Goal: Task Accomplishment & Management: Manage account settings

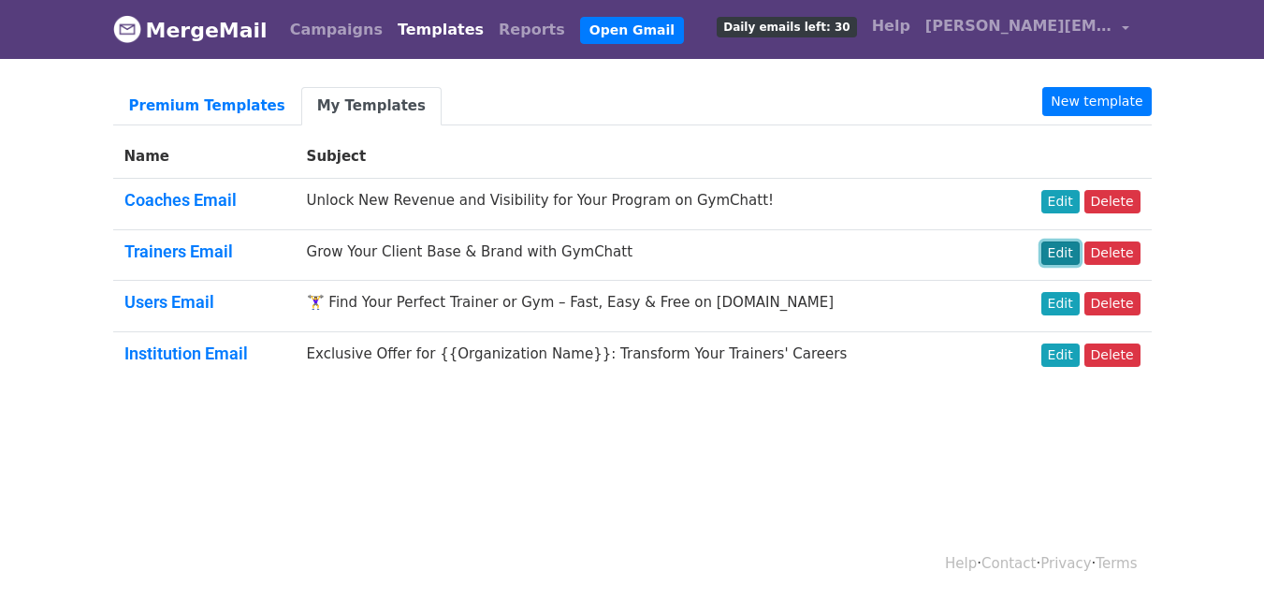
click at [1071, 249] on link "Edit" at bounding box center [1060, 252] width 38 height 23
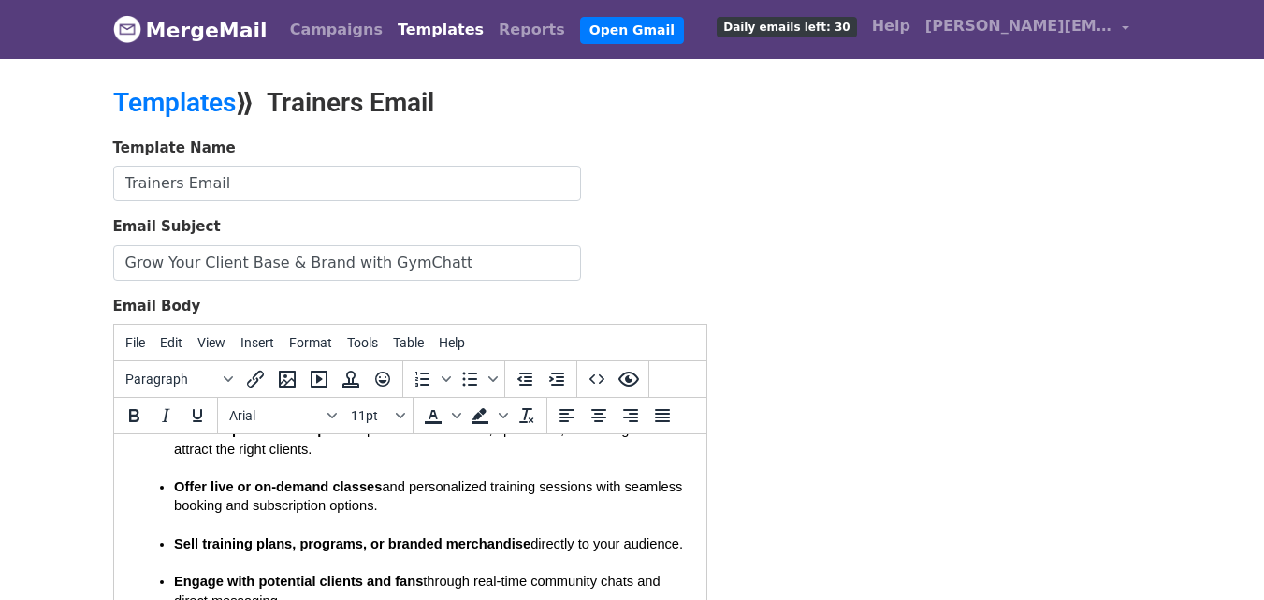
scroll to position [94, 0]
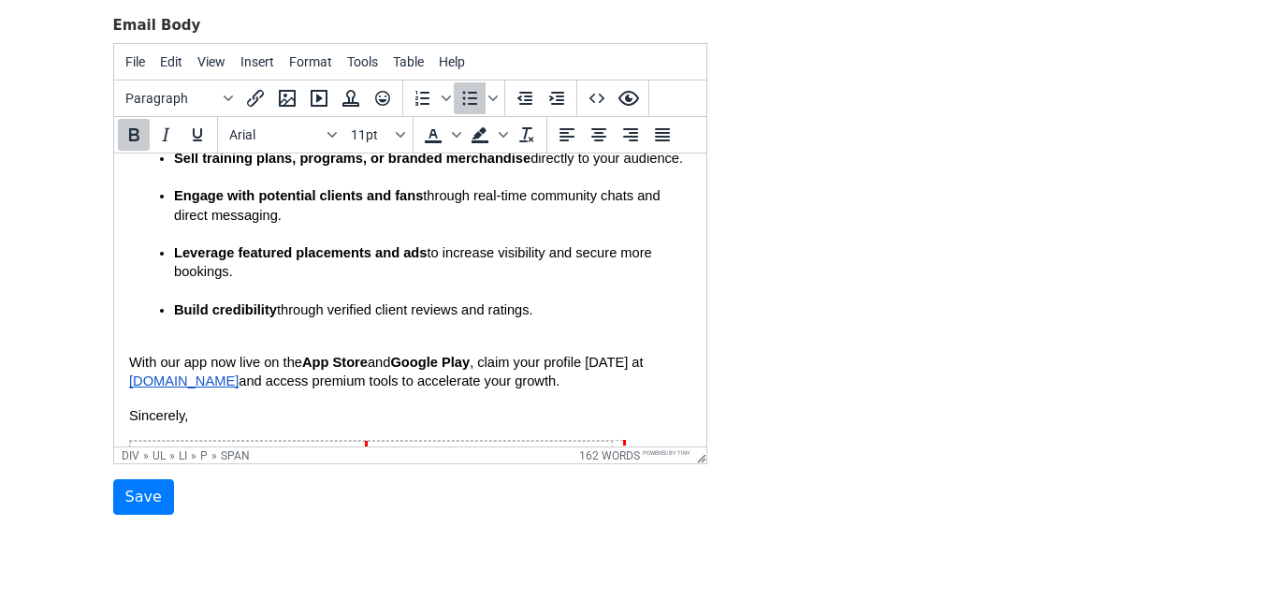
scroll to position [284, 0]
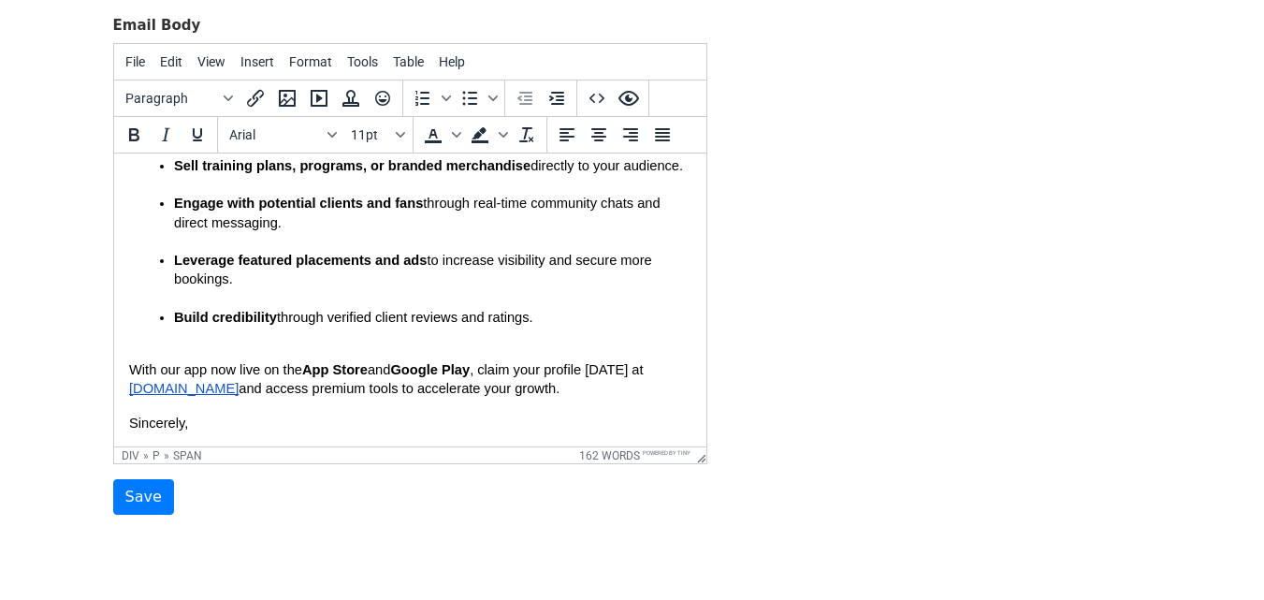
click at [225, 366] on div "Dear {{Name}} , As a trainer, your visibility directly impacts your ability to …" at bounding box center [409, 158] width 562 height 548
click at [208, 345] on p "Build credibility through verified client reviews and ratings." at bounding box center [431, 326] width 517 height 37
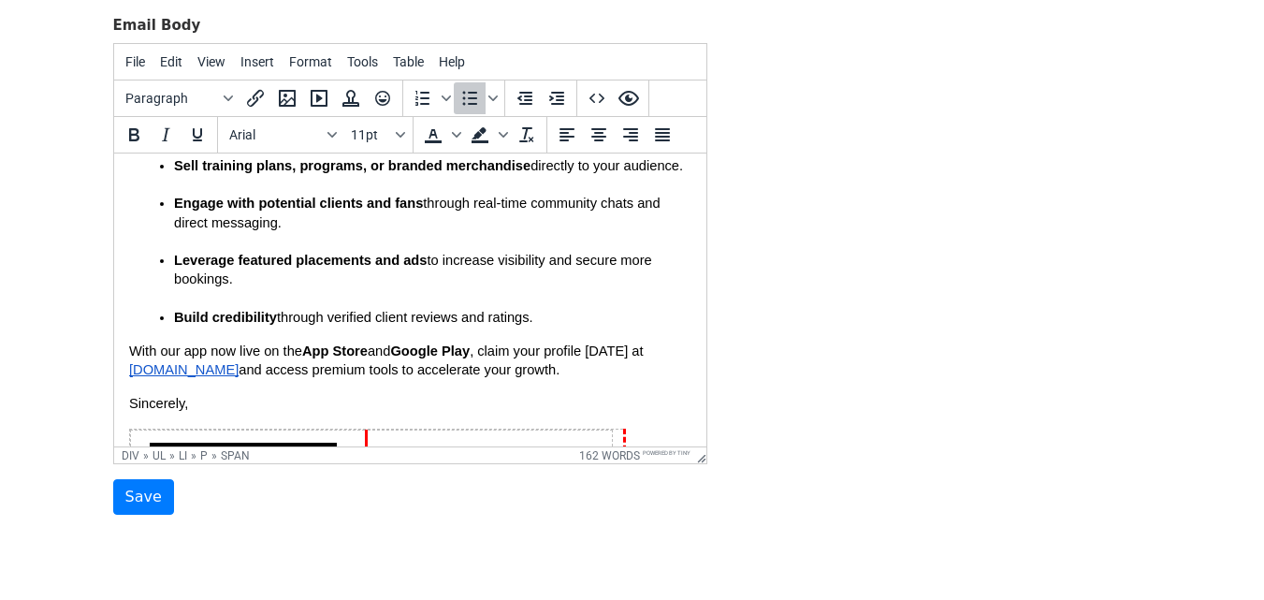
click at [185, 308] on p "Leverage featured placements and ads to increase visibility and secure more boo…" at bounding box center [431, 279] width 517 height 57
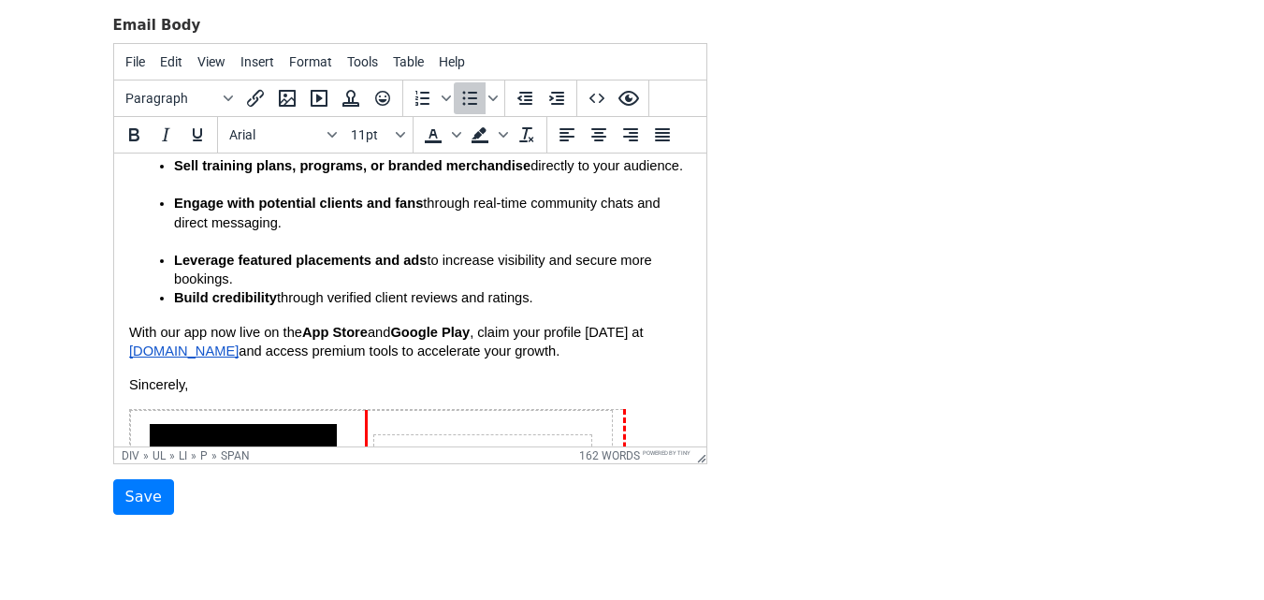
click at [180, 269] on p "Leverage featured placements and ads to increase visibility and secure more boo…" at bounding box center [431, 269] width 517 height 37
click at [182, 251] on p "Engage with potential clients and fans through real-time community chats and di…" at bounding box center [431, 222] width 517 height 57
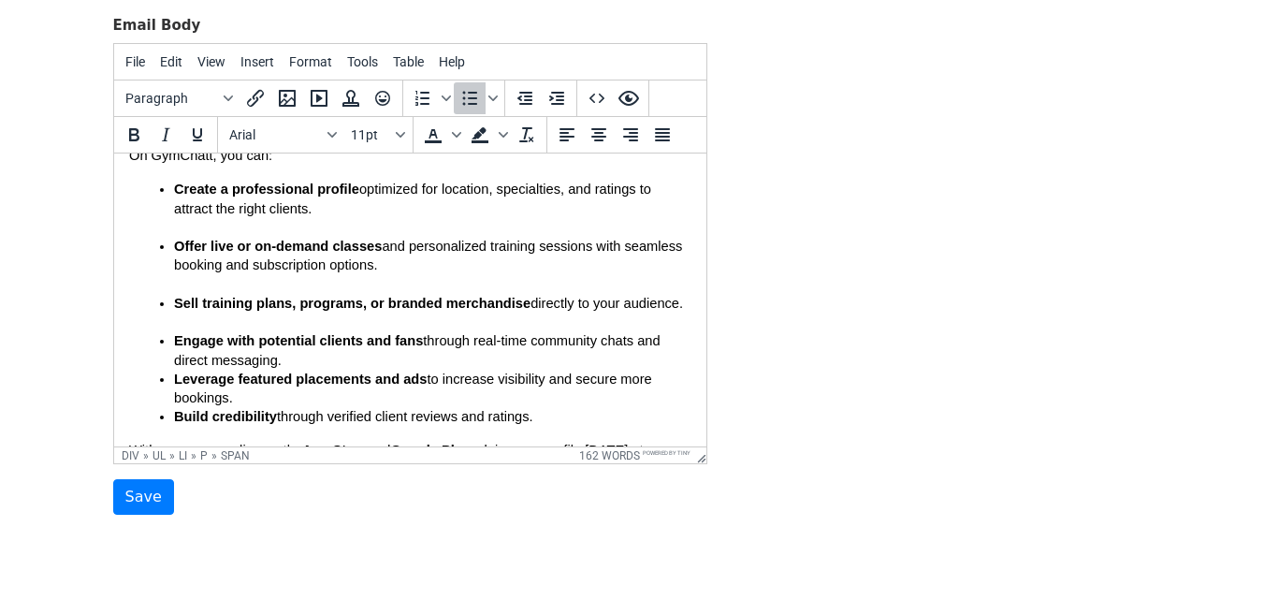
scroll to position [97, 0]
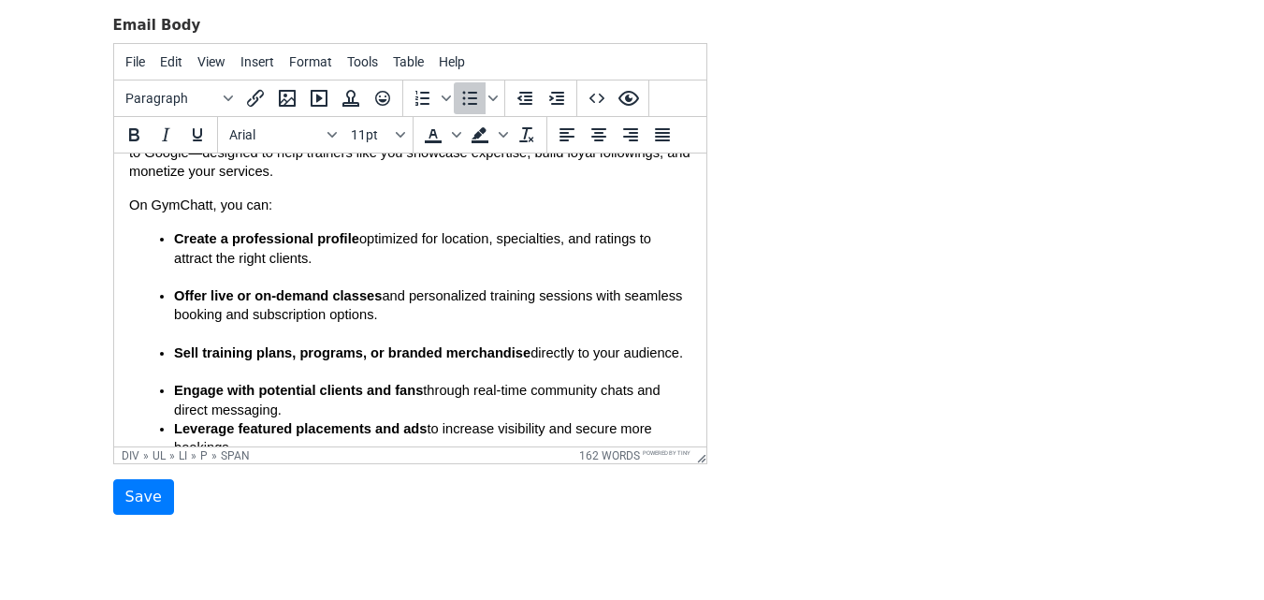
click at [189, 381] on p "Sell training plans, programs, or branded merchandise directly to your audience." at bounding box center [431, 361] width 517 height 37
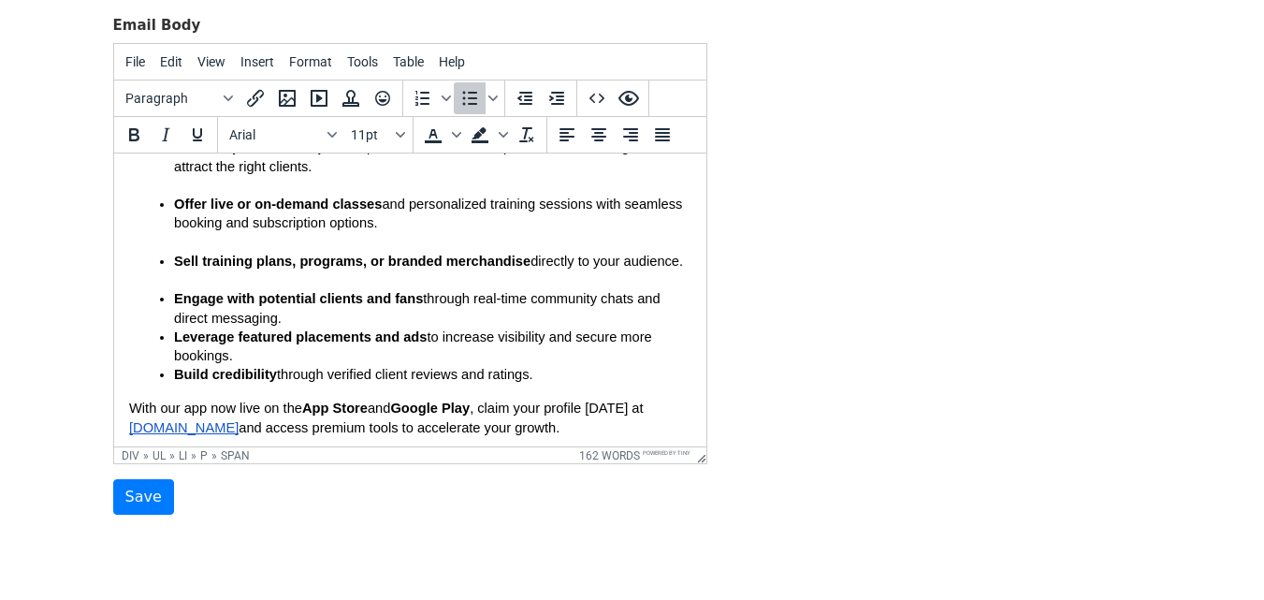
scroll to position [284, 0]
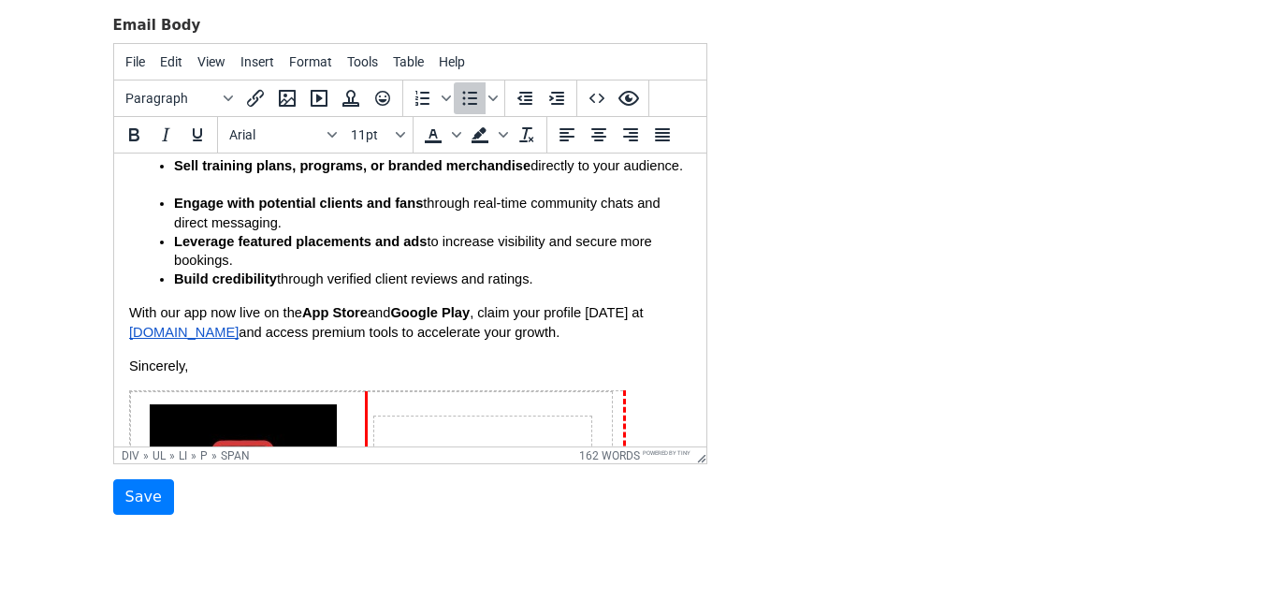
click at [286, 231] on p "Engage with potential clients and fans through real-time community chats and di…" at bounding box center [431, 212] width 517 height 37
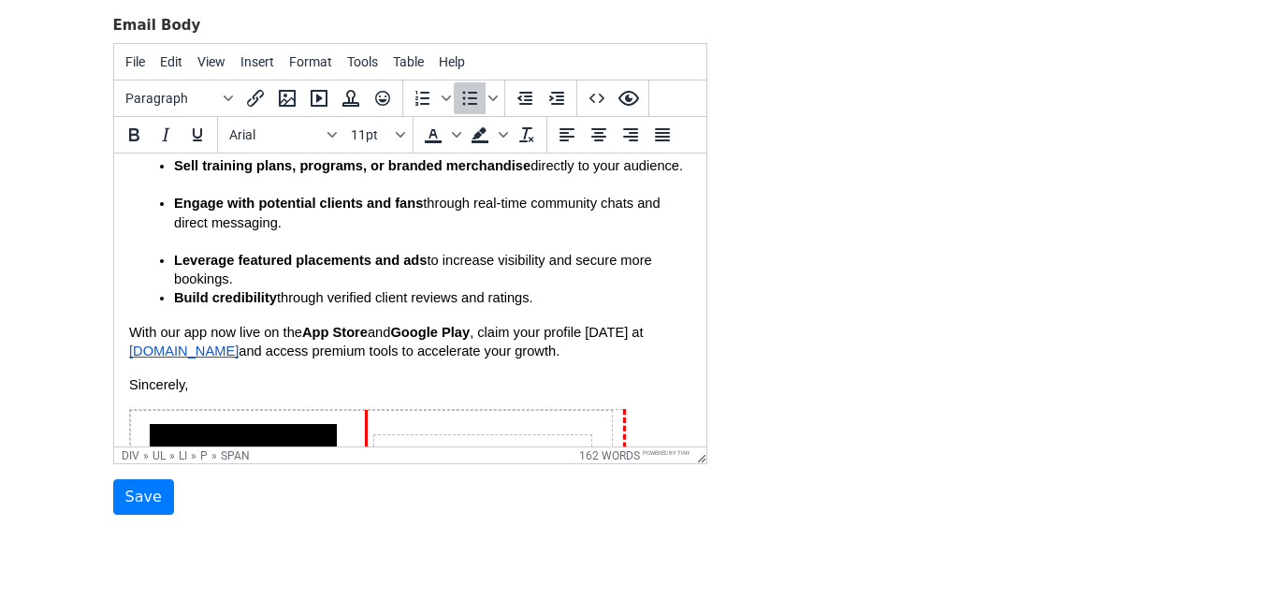
click at [254, 288] on p "Leverage featured placements and ads to increase visibility and secure more boo…" at bounding box center [431, 269] width 517 height 37
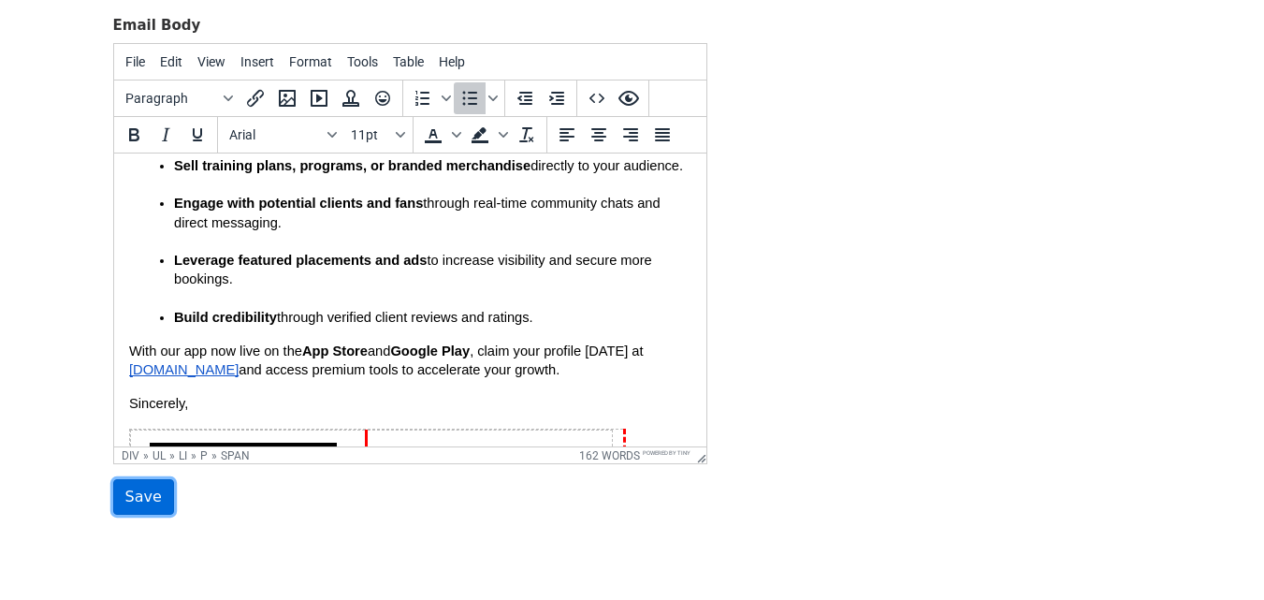
click at [129, 499] on input "Save" at bounding box center [143, 497] width 61 height 36
